Goal: Information Seeking & Learning: Learn about a topic

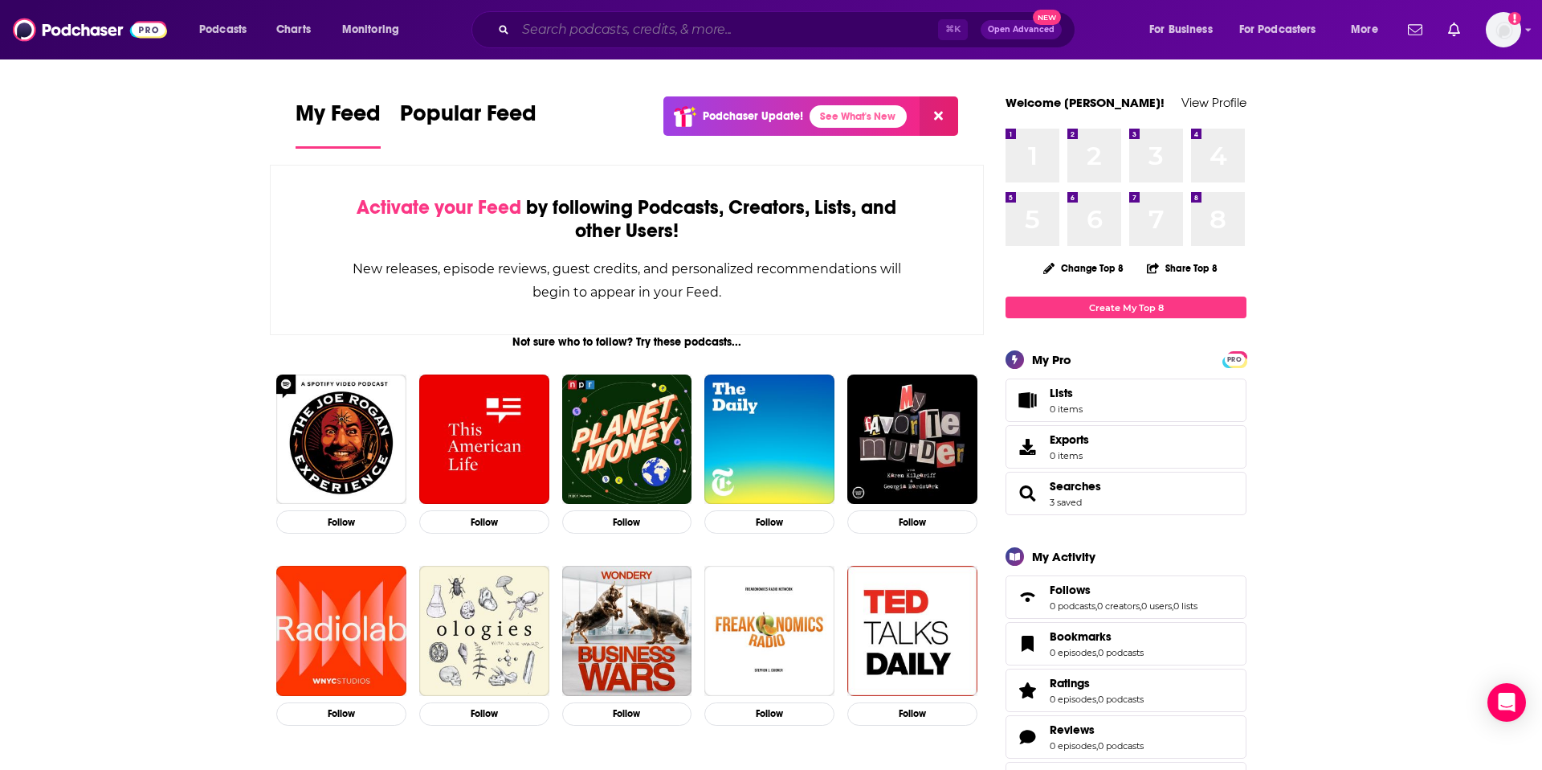
click at [550, 27] on input "Search podcasts, credits, & more..." at bounding box center [727, 30] width 423 height 26
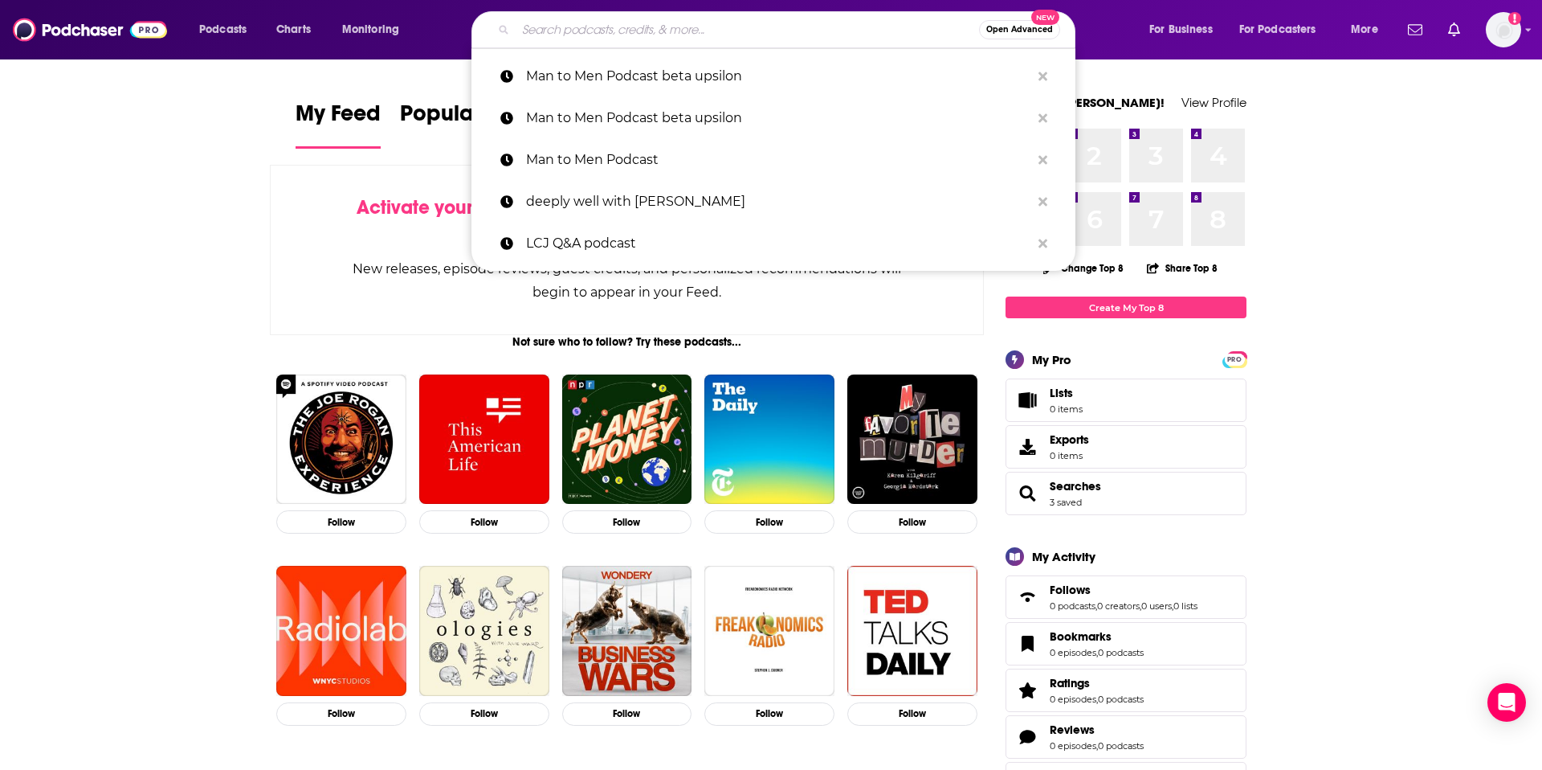
paste input "I’ve Never Said This Before with [PERSON_NAME]"
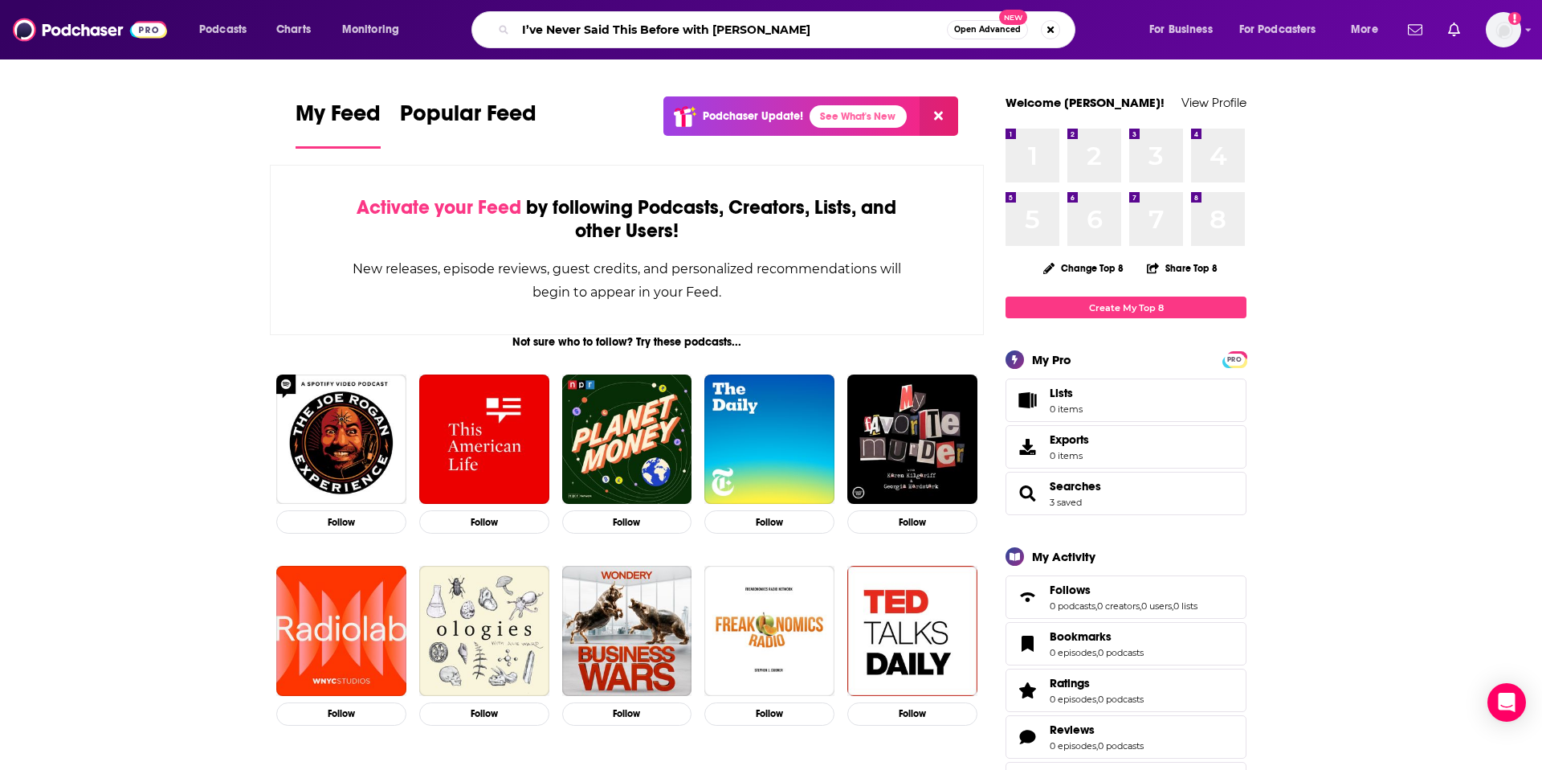
type input "I’ve Never Said This Before with [PERSON_NAME]"
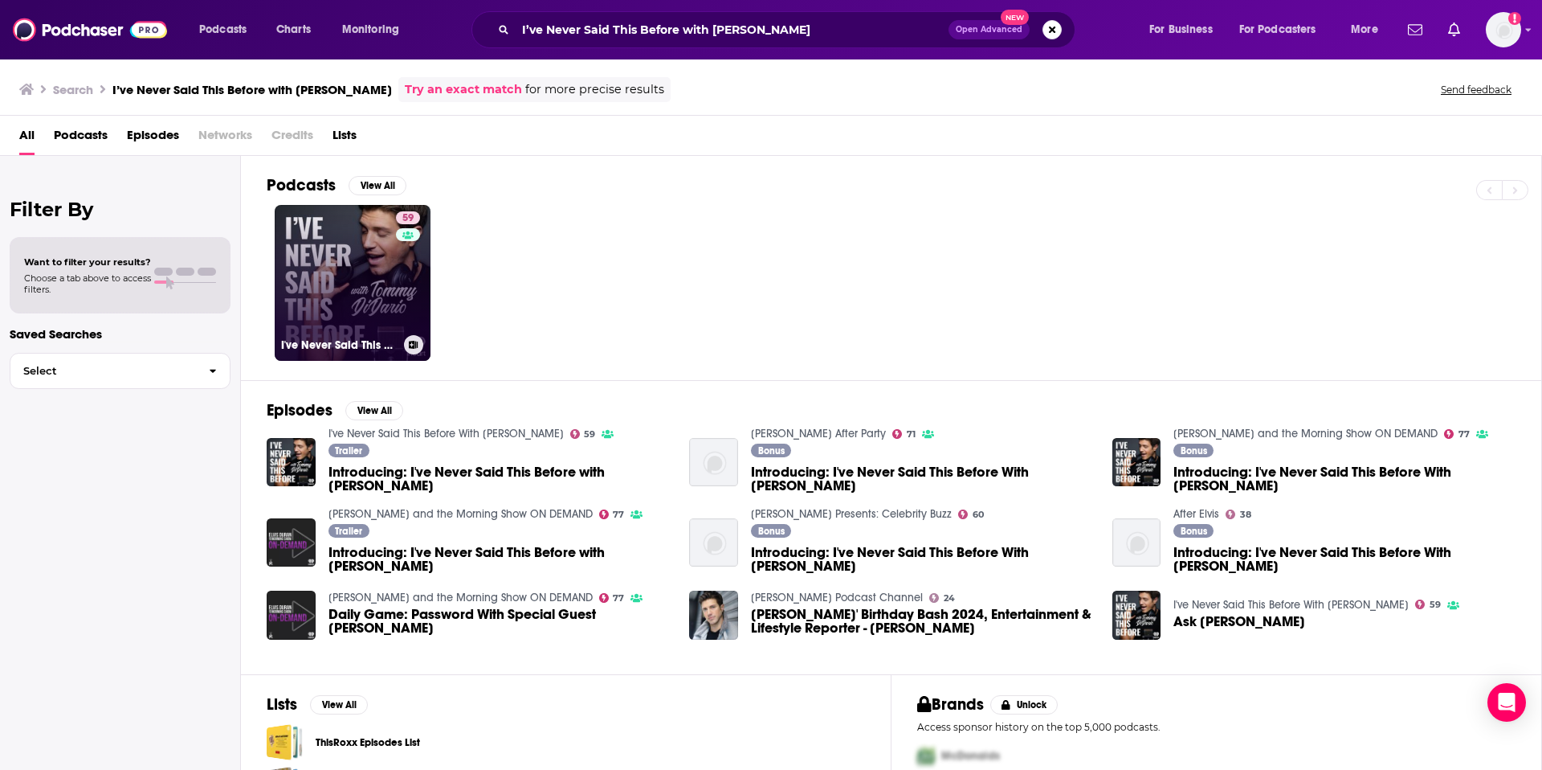
click at [356, 272] on link "59 I've Never Said This Before With [PERSON_NAME]" at bounding box center [353, 283] width 156 height 156
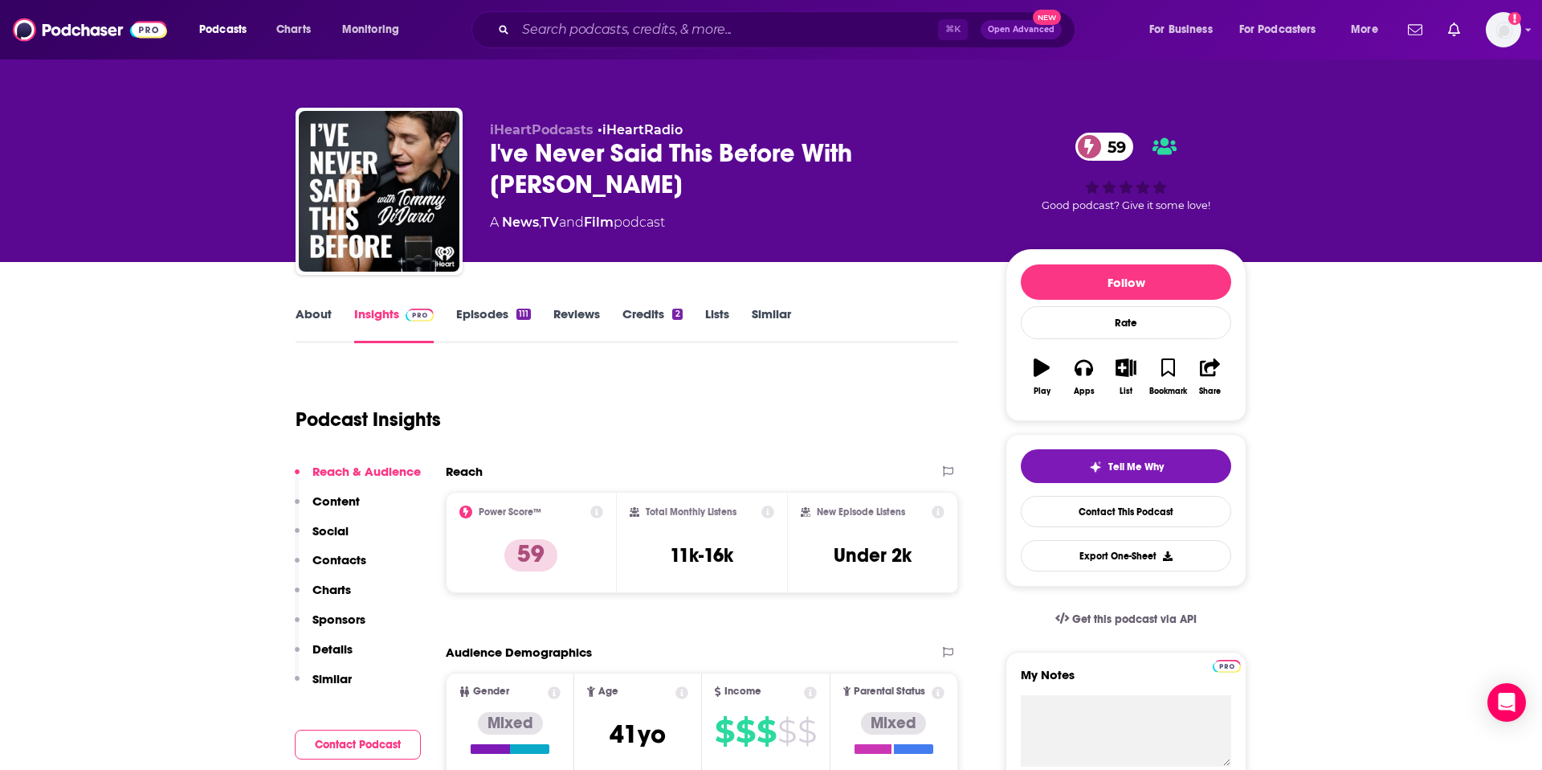
scroll to position [2, 0]
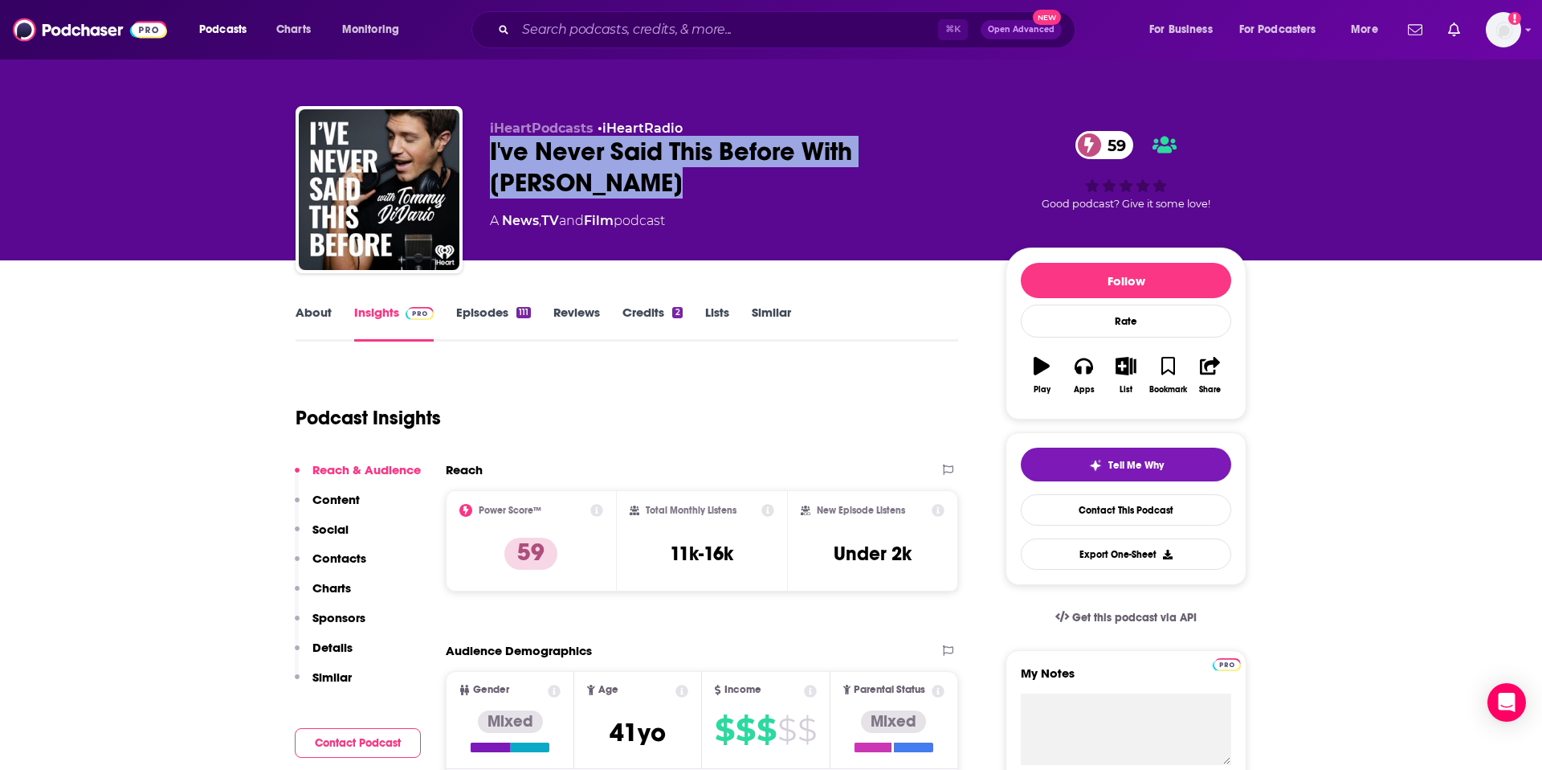
drag, startPoint x: 484, startPoint y: 150, endPoint x: 593, endPoint y: 196, distance: 117.7
click at [585, 196] on div "iHeartPodcasts • iHeartRadio I've Never Said This Before With [PERSON_NAME] 59 …" at bounding box center [771, 193] width 951 height 174
copy h2 "I've Never Said This Before With [PERSON_NAME]"
